Goal: Task Accomplishment & Management: Manage account settings

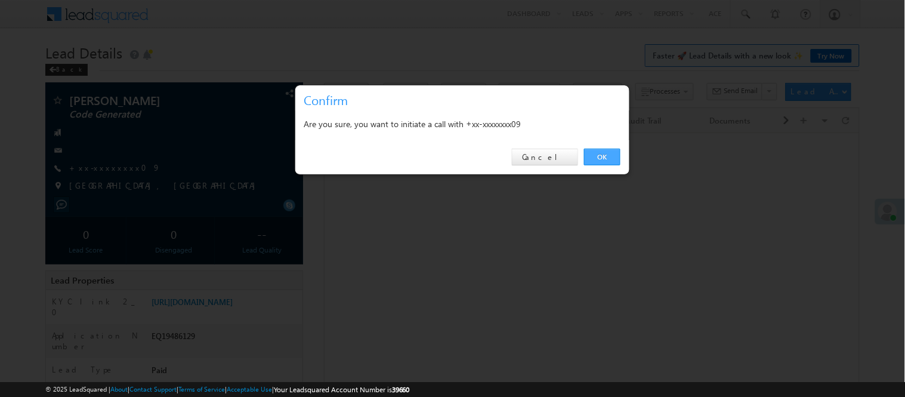
click at [592, 155] on link "OK" at bounding box center [602, 157] width 36 height 17
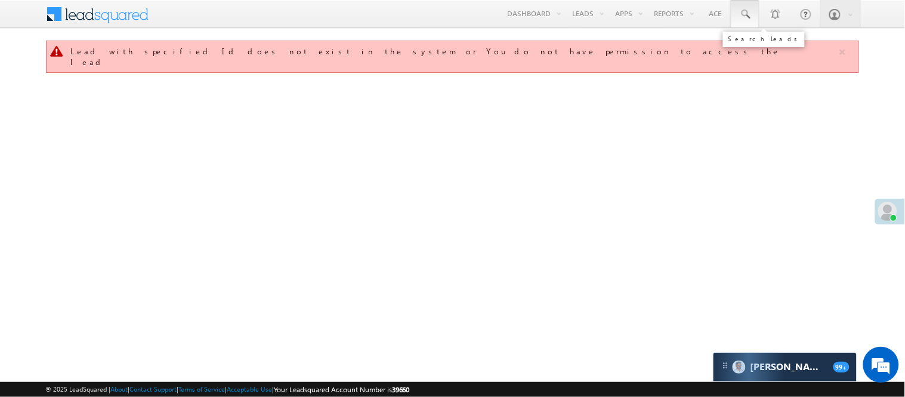
click at [754, 13] on link at bounding box center [745, 13] width 29 height 27
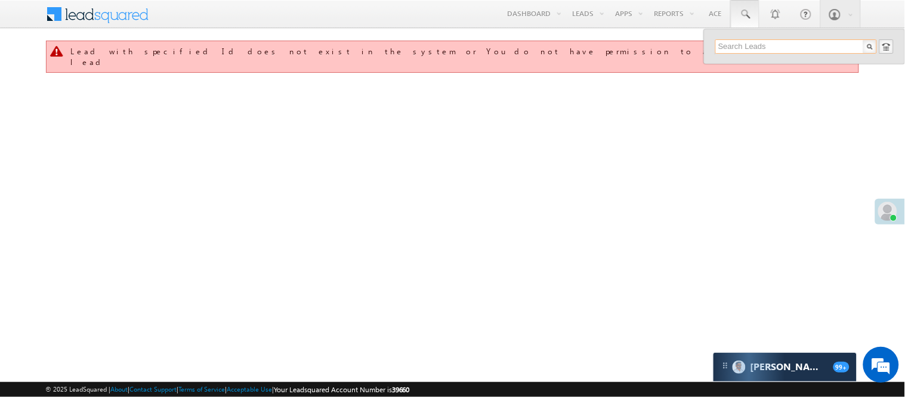
click at [758, 45] on input "text" at bounding box center [796, 46] width 162 height 14
paste input "EQ29712165"
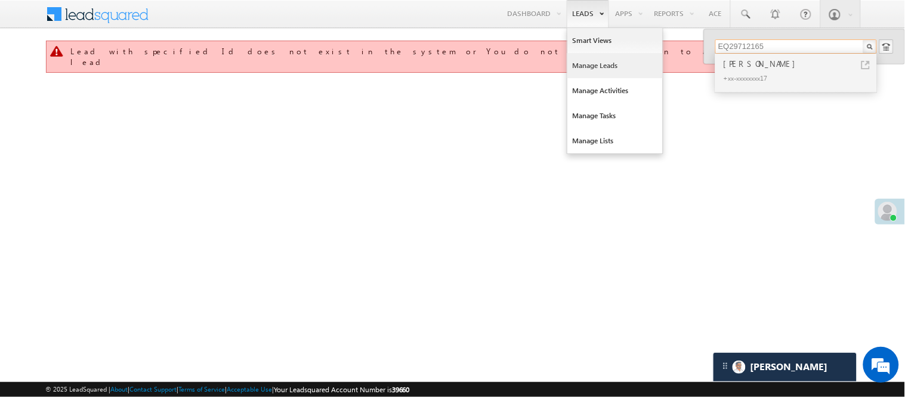
type input "EQ29712165"
click at [597, 72] on link "Manage Leads" at bounding box center [614, 65] width 95 height 25
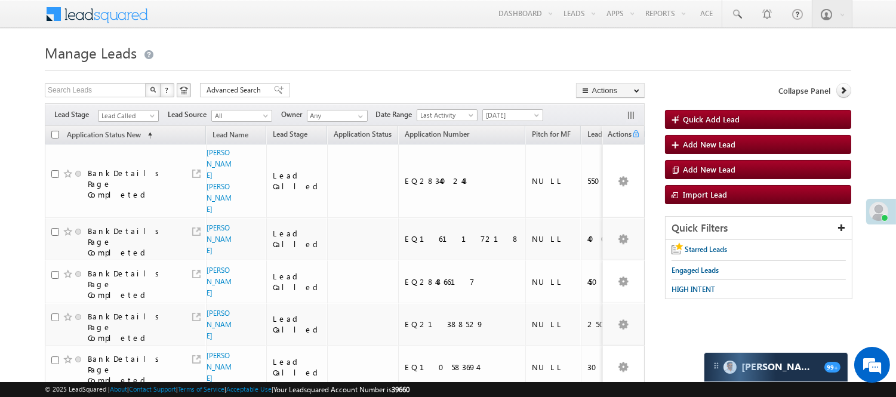
click at [126, 113] on span "Lead Called" at bounding box center [126, 115] width 57 height 11
click at [123, 146] on link "Lead Generated" at bounding box center [128, 140] width 60 height 11
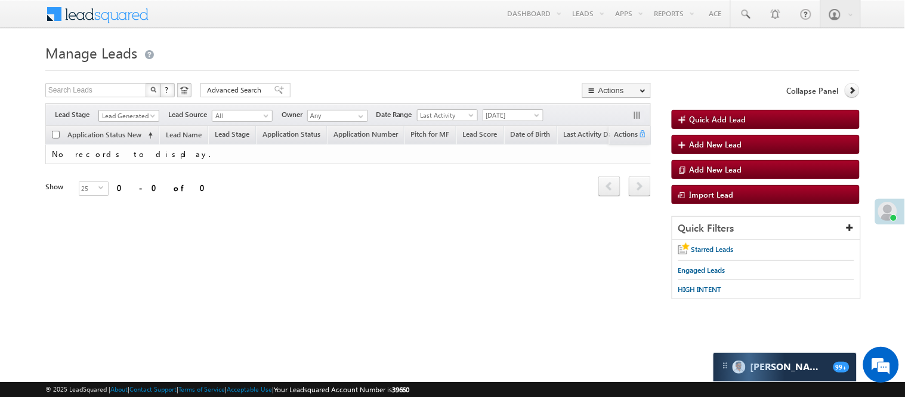
click at [149, 111] on span "Lead Generated" at bounding box center [127, 115] width 57 height 11
click at [135, 196] on link "Code Generated" at bounding box center [129, 201] width 60 height 11
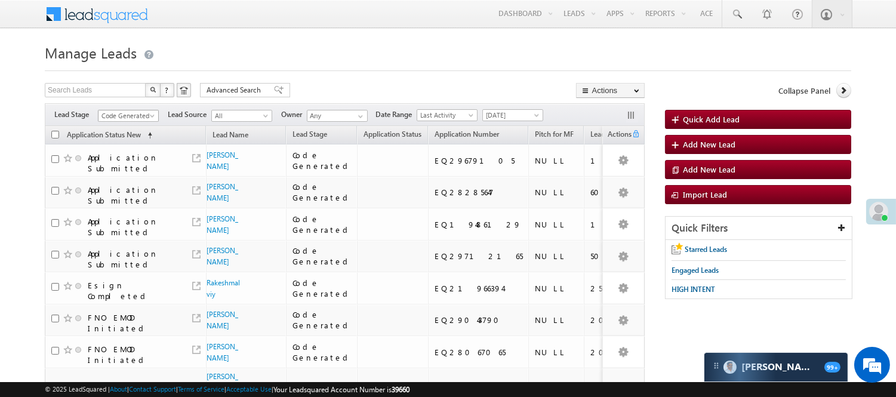
click at [128, 112] on span "Code Generated" at bounding box center [126, 115] width 57 height 11
click at [127, 141] on link "Lead Generated" at bounding box center [128, 140] width 60 height 11
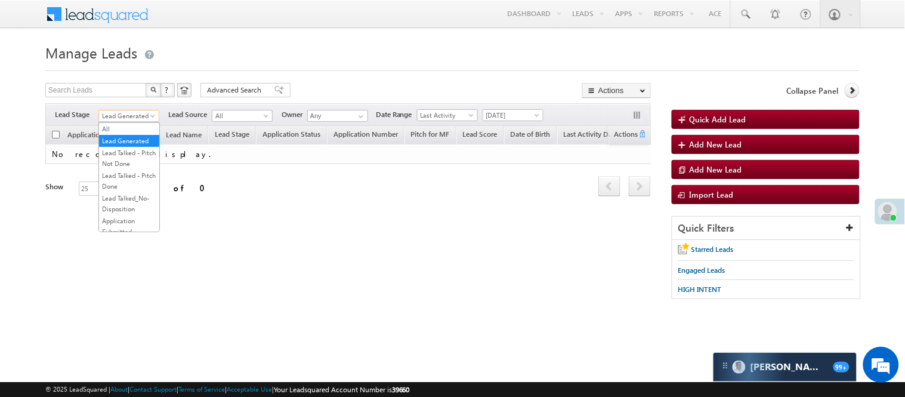
click at [147, 110] on link "Lead Generated" at bounding box center [128, 116] width 61 height 12
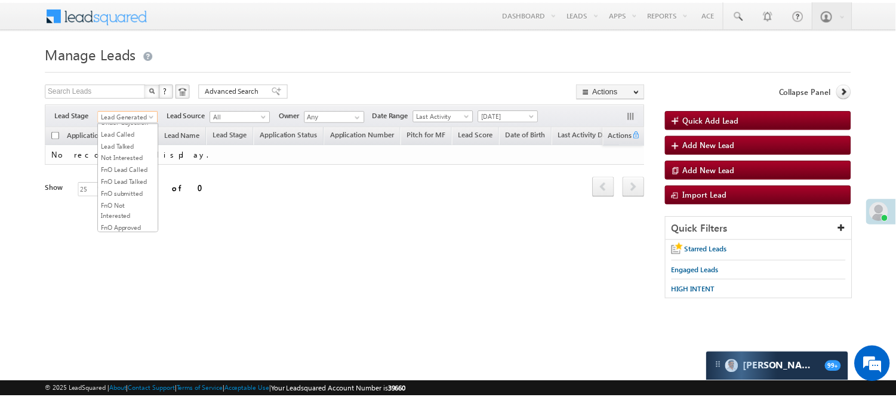
scroll to position [296, 0]
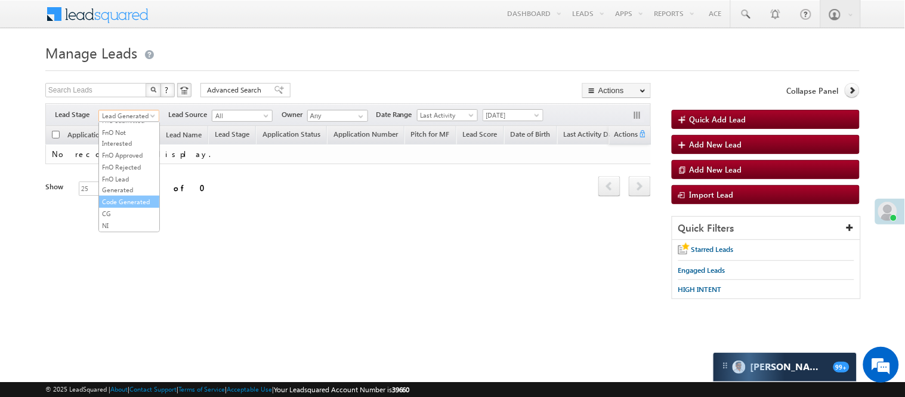
click at [128, 204] on link "Code Generated" at bounding box center [129, 201] width 60 height 11
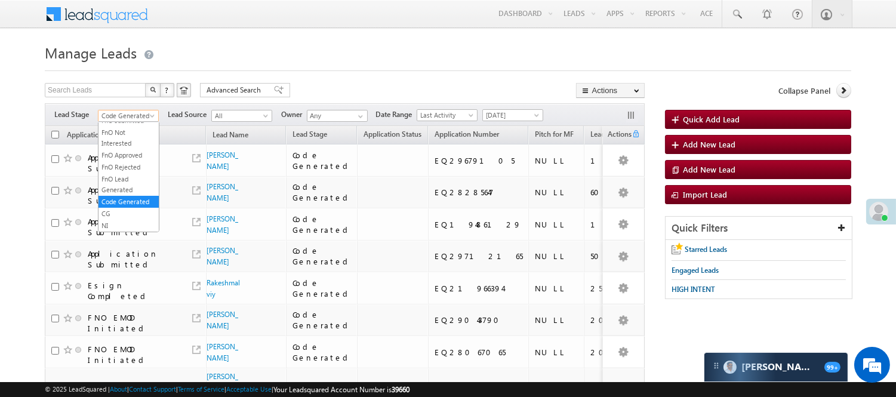
click at [123, 118] on span "Code Generated" at bounding box center [126, 115] width 57 height 11
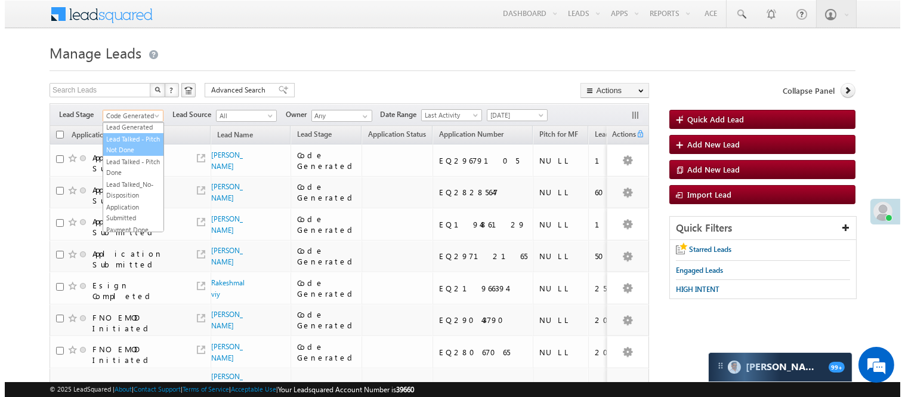
scroll to position [0, 0]
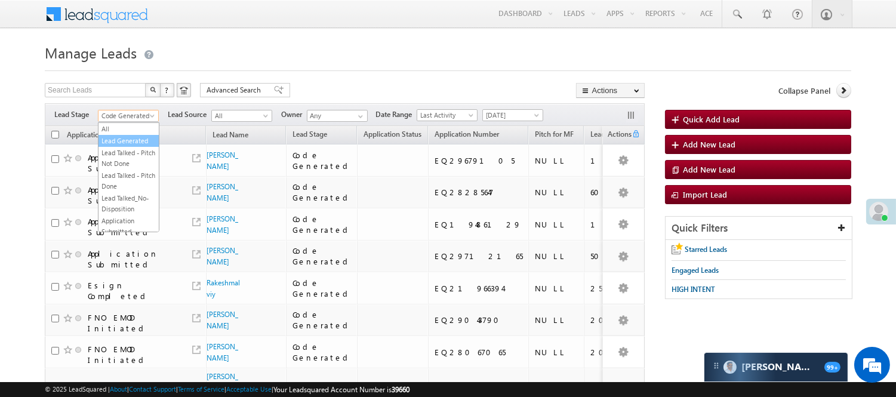
click at [127, 146] on link "Lead Generated" at bounding box center [128, 140] width 60 height 11
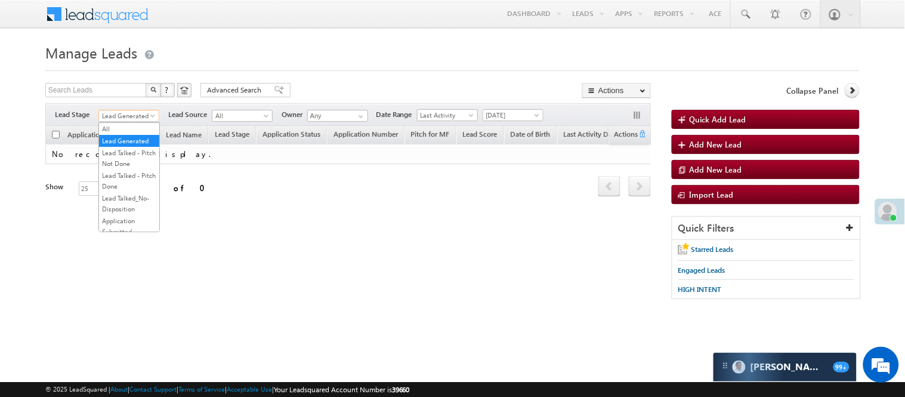
click at [115, 115] on span "Lead Generated" at bounding box center [127, 115] width 57 height 11
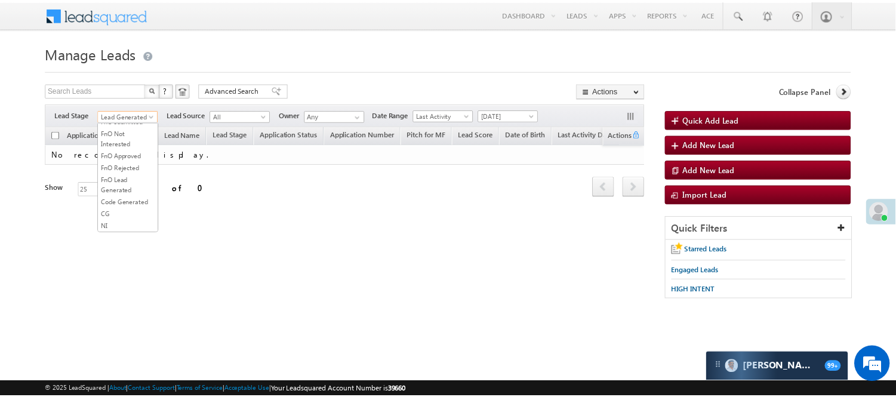
scroll to position [296, 0]
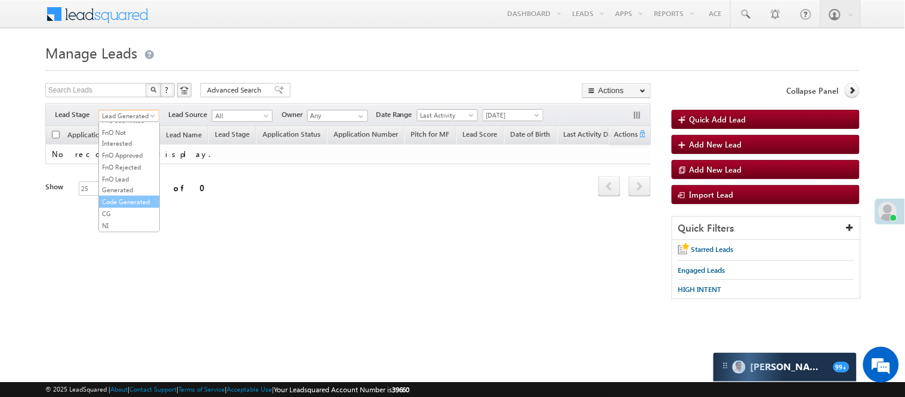
click at [129, 198] on link "Code Generated" at bounding box center [129, 201] width 60 height 11
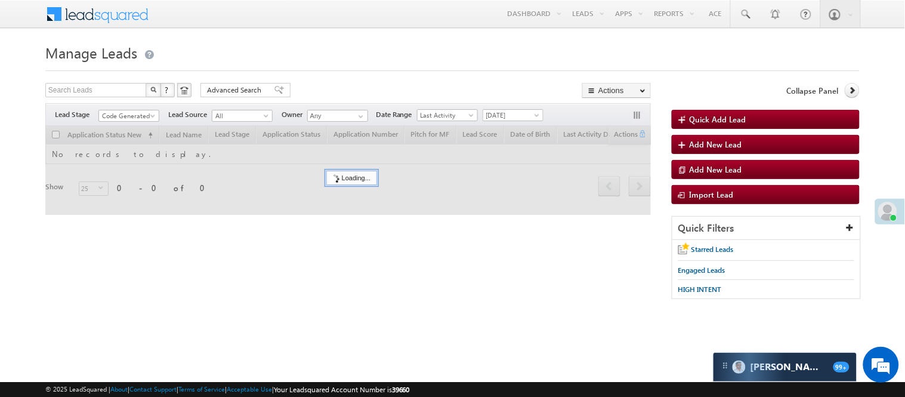
click at [337, 81] on form "Manage Leads Quick Add Lead Search Leads X ? 0 results found Advanced Search Ad…" at bounding box center [452, 175] width 814 height 271
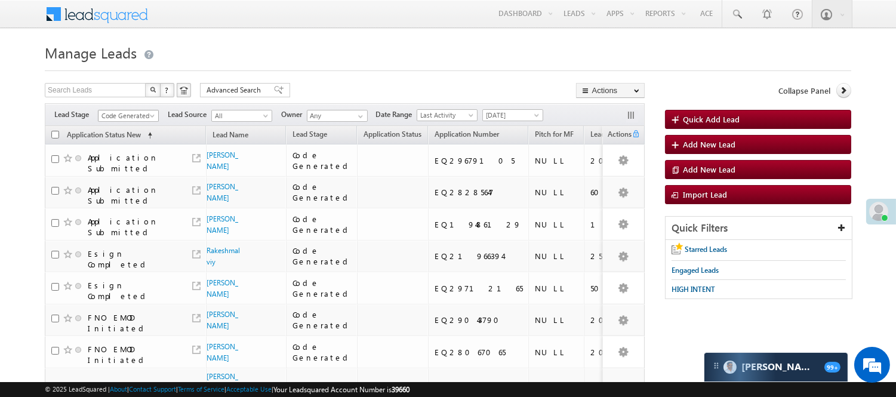
click at [124, 118] on span "Code Generated" at bounding box center [126, 115] width 57 height 11
click at [345, 79] on form "Manage Leads Quick Add Lead Search Leads X ? 13 results found Advanced Search A…" at bounding box center [448, 366] width 806 height 652
click at [141, 118] on span "Code Generated" at bounding box center [126, 115] width 57 height 11
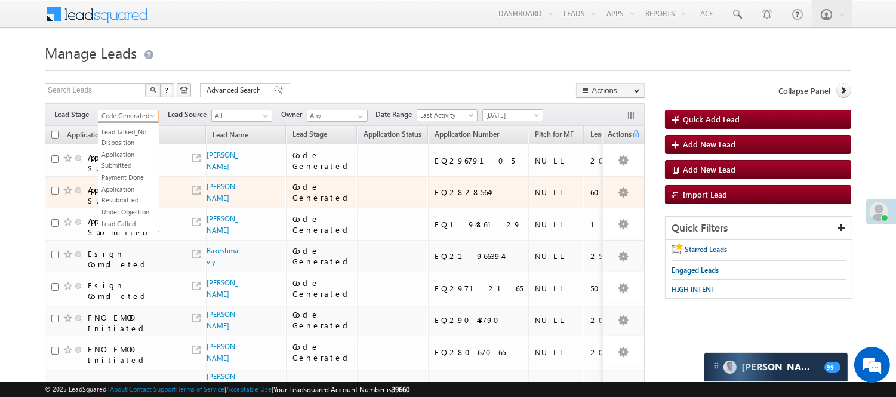
drag, startPoint x: 122, startPoint y: 138, endPoint x: 237, endPoint y: 199, distance: 130.0
click at [237, 199] on body "Menu Nisha Anand Yadav Nisha .Yada v@ang elbro king. com" at bounding box center [448, 346] width 896 height 692
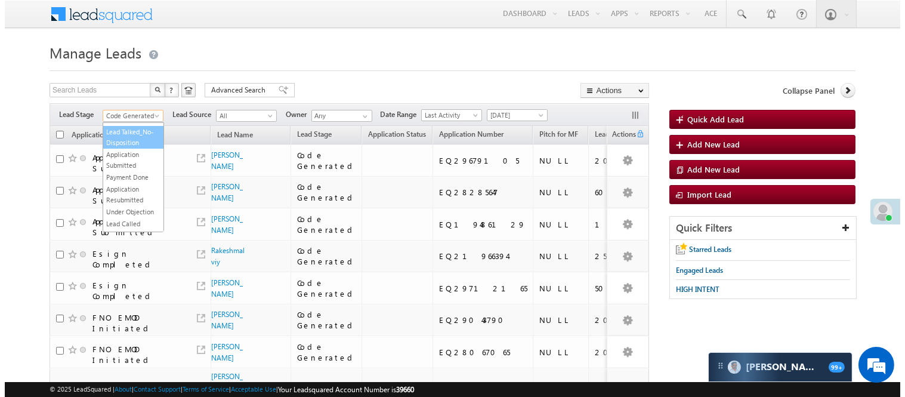
scroll to position [0, 0]
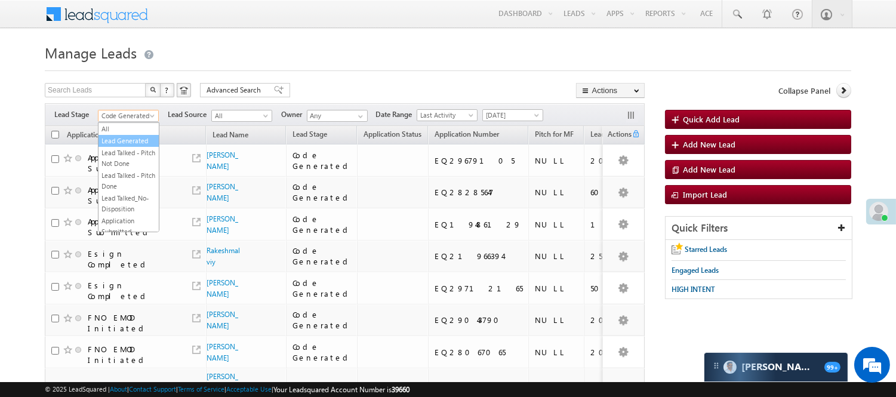
click at [122, 140] on link "Lead Generated" at bounding box center [128, 140] width 60 height 11
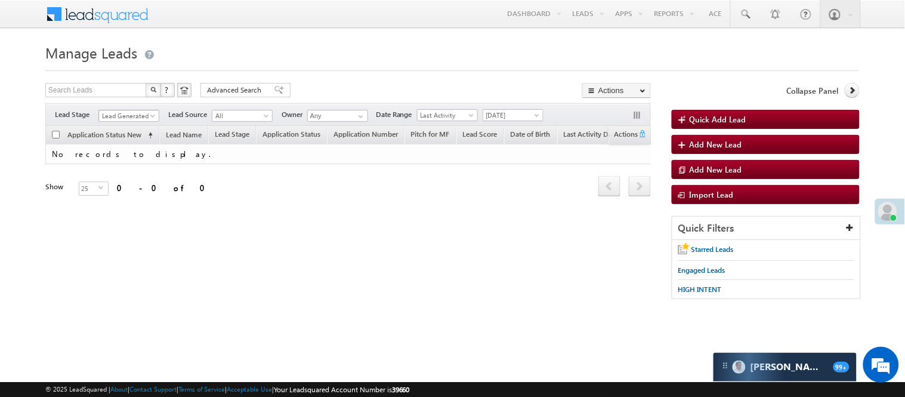
click at [133, 112] on span "Lead Generated" at bounding box center [127, 115] width 57 height 11
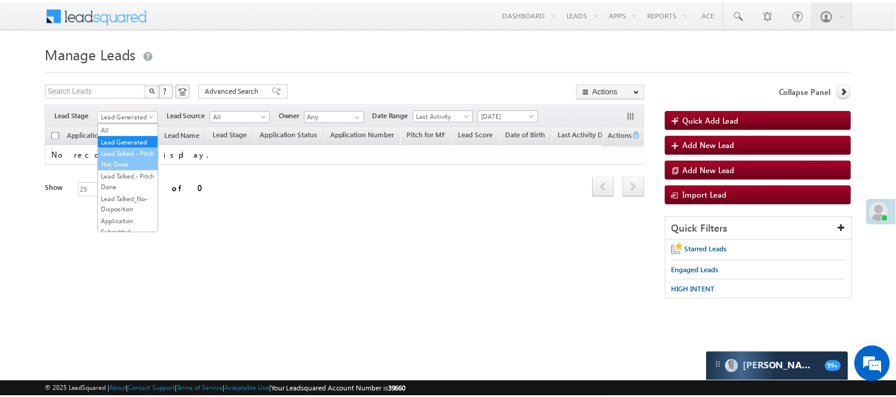
scroll to position [132, 0]
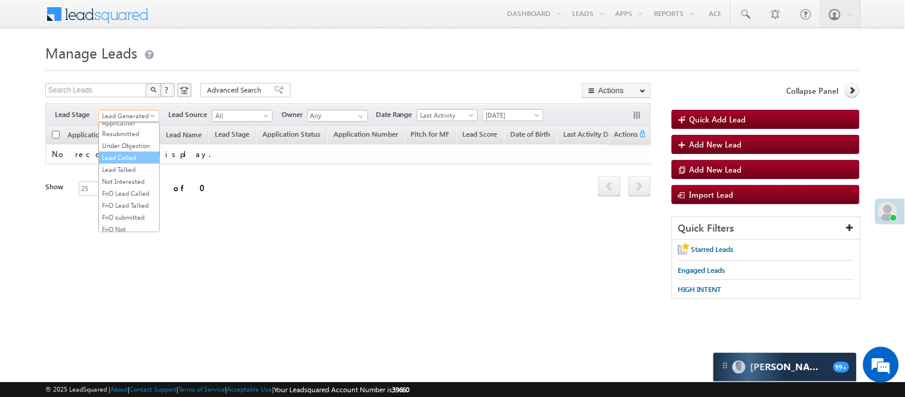
click at [126, 163] on link "Lead Called" at bounding box center [129, 157] width 60 height 11
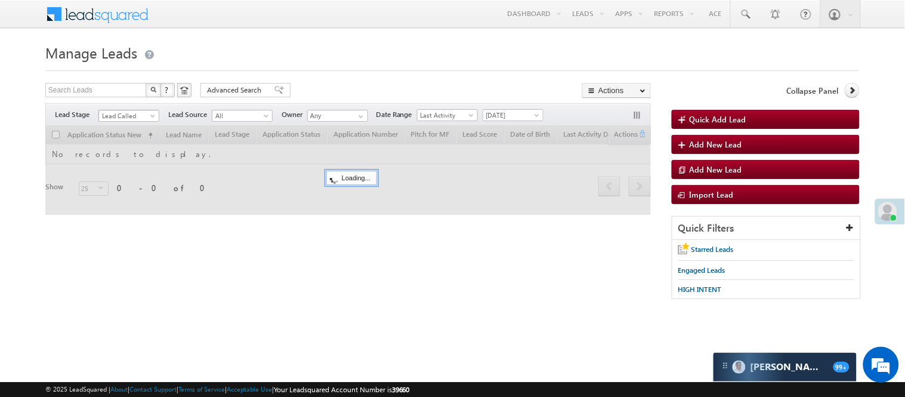
click at [133, 115] on span "Lead Called" at bounding box center [127, 115] width 57 height 11
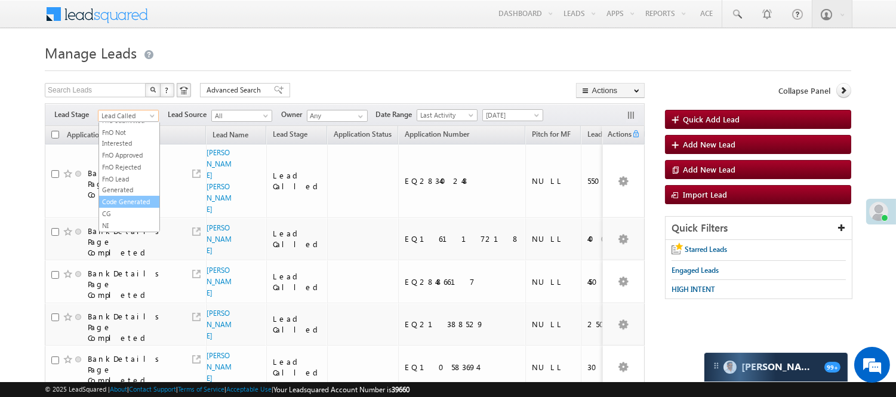
scroll to position [296, 0]
click at [121, 200] on link "Code Generated" at bounding box center [129, 201] width 60 height 11
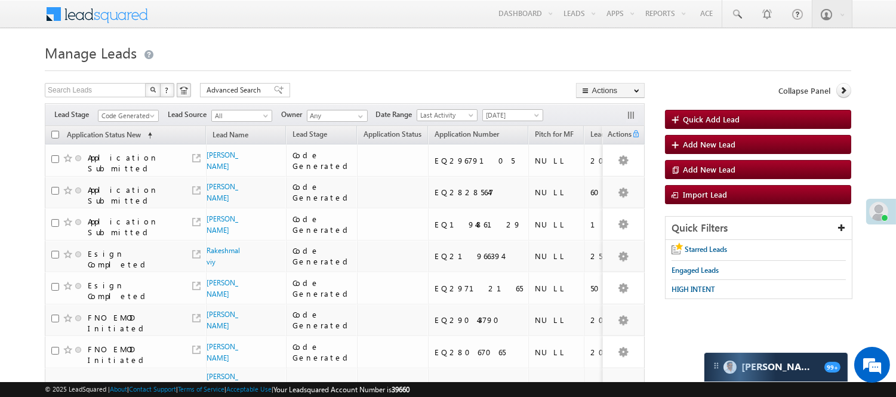
click at [144, 107] on div "Filters Lead Stage All Lead Generated Lead Talked - Pitch Not Done Lead Talked …" at bounding box center [345, 114] width 600 height 23
click at [144, 109] on div "Filters Lead Stage All Lead Generated Lead Talked - Pitch Not Done Lead Talked …" at bounding box center [345, 114] width 600 height 23
click at [144, 114] on span "Code Generated" at bounding box center [126, 115] width 57 height 11
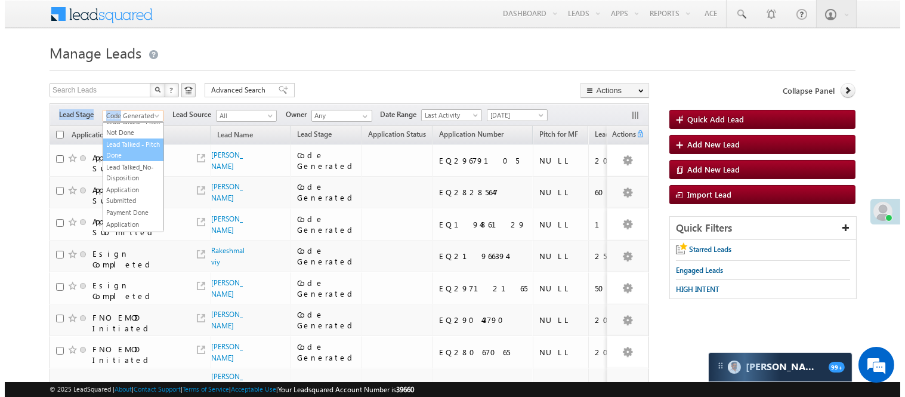
scroll to position [0, 0]
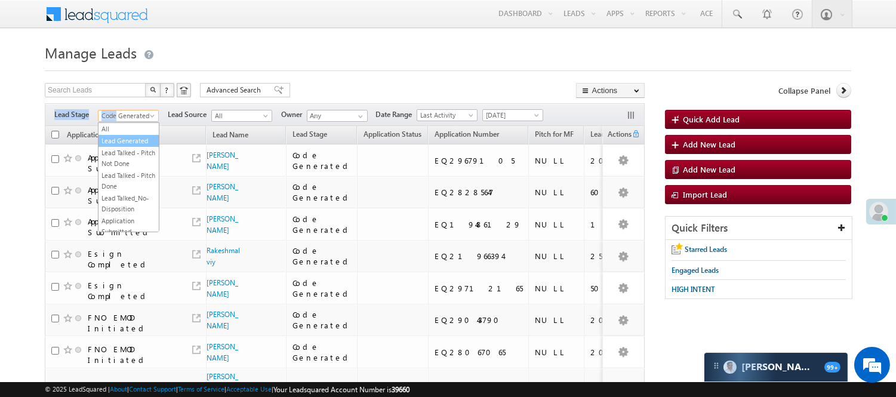
click at [131, 146] on link "Lead Generated" at bounding box center [128, 140] width 60 height 11
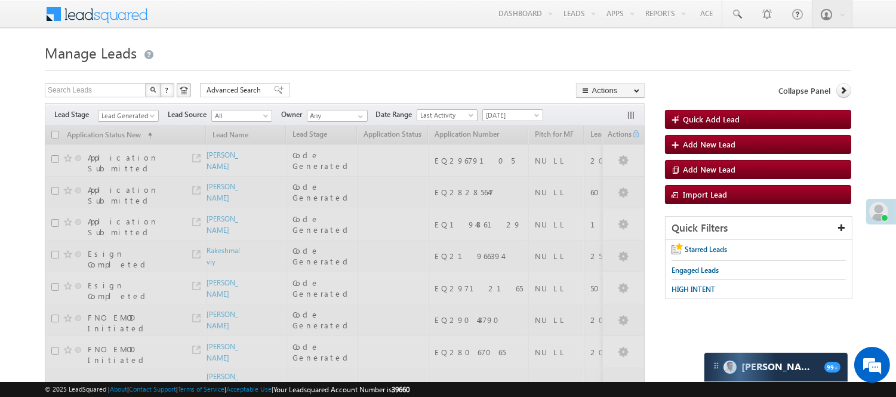
click at [364, 76] on form "Manage Leads Quick Add Lead Search Leads X ? 13 results found Advanced Search A…" at bounding box center [448, 366] width 806 height 652
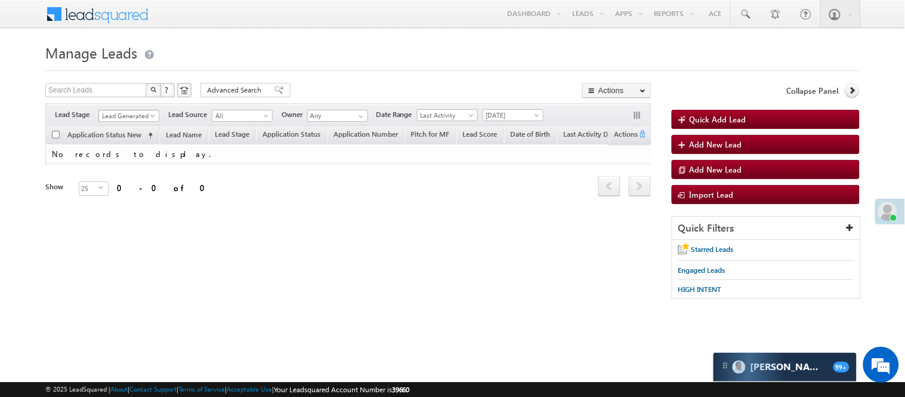
click at [144, 113] on span "Lead Generated" at bounding box center [127, 115] width 57 height 11
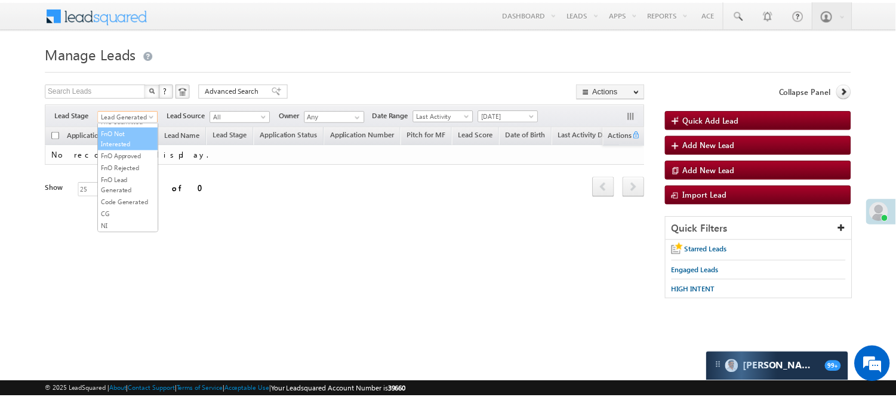
scroll to position [265, 0]
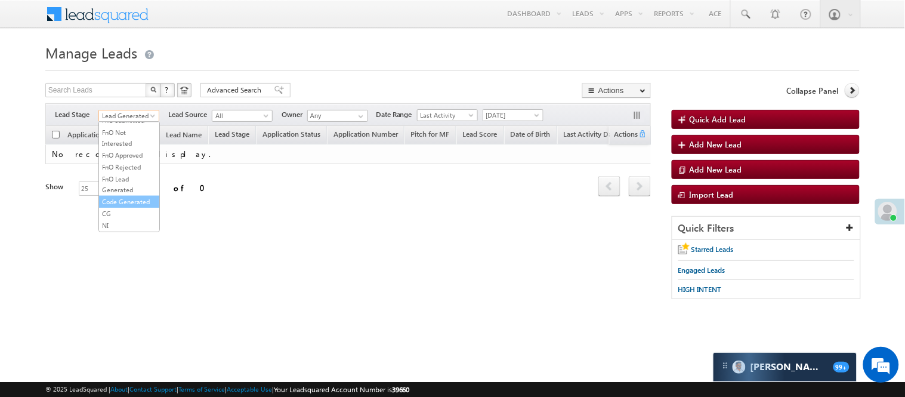
click at [138, 207] on link "Code Generated" at bounding box center [129, 201] width 60 height 11
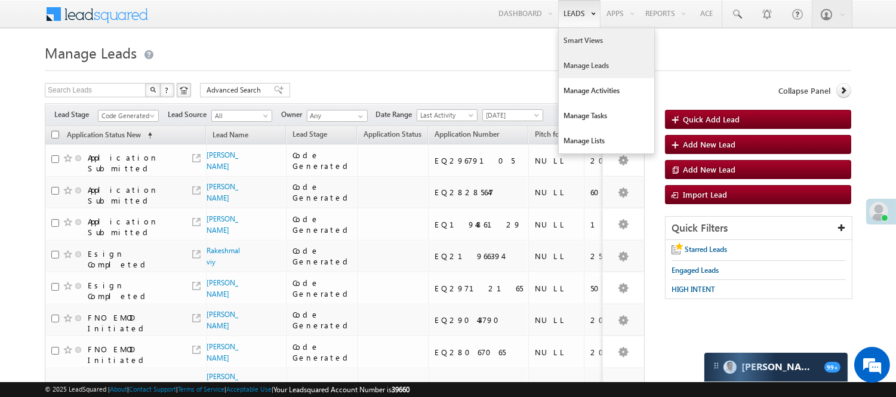
click at [576, 39] on link "Smart Views" at bounding box center [605, 40] width 95 height 25
